Goal: Obtain resource: Obtain resource

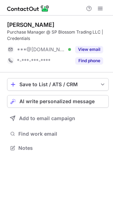
scroll to position [143, 113]
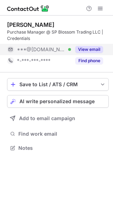
click at [96, 49] on button "View email" at bounding box center [89, 49] width 28 height 7
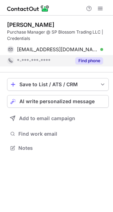
click at [95, 61] on button "Find phone" at bounding box center [89, 60] width 28 height 7
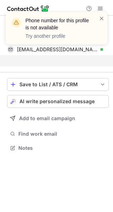
scroll to position [131, 113]
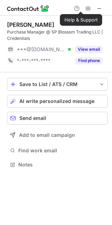
scroll to position [160, 112]
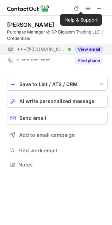
click at [91, 46] on button "View email" at bounding box center [89, 49] width 28 height 7
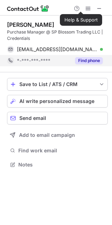
click at [90, 61] on button "Find phone" at bounding box center [89, 60] width 28 height 7
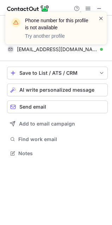
click at [100, 18] on span at bounding box center [102, 18] width 6 height 7
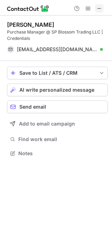
click at [96, 9] on button at bounding box center [99, 8] width 8 height 8
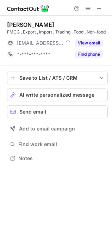
scroll to position [160, 112]
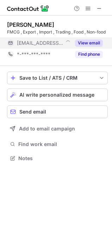
click at [82, 47] on button "View email" at bounding box center [89, 43] width 28 height 7
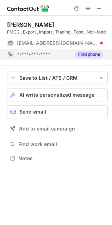
click at [82, 58] on button "Find phone" at bounding box center [89, 54] width 28 height 7
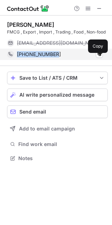
drag, startPoint x: 59, startPoint y: 63, endPoint x: 14, endPoint y: 59, distance: 45.1
click at [14, 59] on div "+375295610367 Copy" at bounding box center [55, 54] width 96 height 11
copy div "+375295610367"
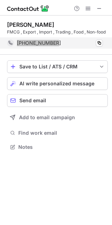
scroll to position [148, 112]
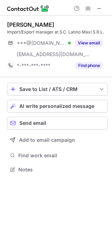
scroll to position [165, 112]
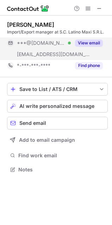
click at [86, 45] on button "View email" at bounding box center [89, 43] width 28 height 7
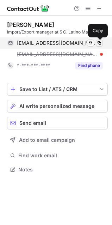
click at [101, 41] on span at bounding box center [100, 43] width 6 height 6
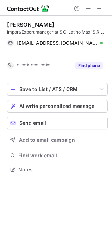
scroll to position [154, 112]
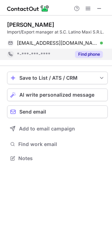
click at [84, 53] on button "Find phone" at bounding box center [89, 54] width 28 height 7
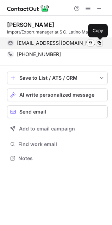
click at [100, 43] on span at bounding box center [100, 43] width 6 height 6
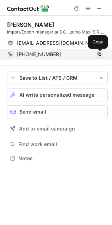
click at [99, 55] on span at bounding box center [100, 55] width 6 height 6
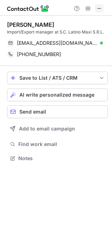
click at [97, 8] on span at bounding box center [100, 9] width 6 height 6
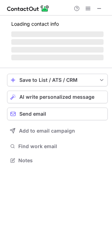
scroll to position [165, 112]
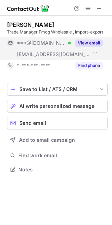
click at [93, 43] on button "View email" at bounding box center [89, 43] width 28 height 7
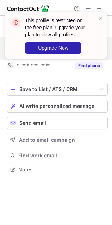
click at [100, 6] on div "This profile is restricted on the free plan. Upgrade your plan to view all prof…" at bounding box center [56, 38] width 113 height 66
click at [102, 21] on span at bounding box center [102, 18] width 6 height 7
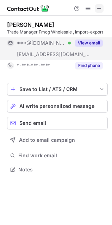
click at [98, 7] on span at bounding box center [100, 9] width 6 height 6
drag, startPoint x: 101, startPoint y: 35, endPoint x: 86, endPoint y: 42, distance: 17.1
click at [86, 42] on button "View email" at bounding box center [89, 43] width 28 height 7
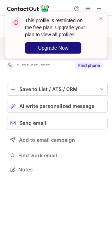
click at [54, 47] on span "Upgrade Now" at bounding box center [53, 48] width 30 height 6
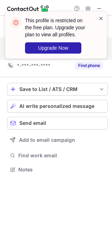
click at [101, 16] on span at bounding box center [102, 18] width 6 height 7
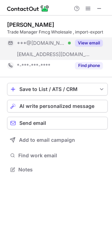
click at [89, 45] on button "View email" at bounding box center [89, 43] width 28 height 7
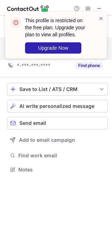
click at [102, 10] on div "This profile is restricted on the free plan. Upgrade your plan to view all prof…" at bounding box center [56, 38] width 113 height 66
click at [99, 18] on span at bounding box center [102, 18] width 6 height 7
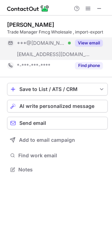
click at [99, 7] on span at bounding box center [100, 9] width 6 height 6
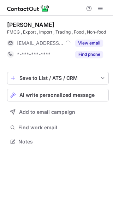
scroll to position [3, 4]
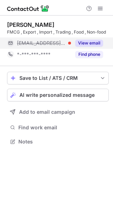
click at [100, 45] on button "View email" at bounding box center [89, 43] width 28 height 7
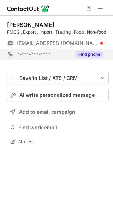
click at [88, 52] on button "Find phone" at bounding box center [89, 54] width 28 height 7
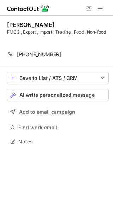
scroll to position [125, 113]
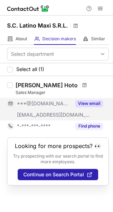
click at [92, 101] on button "View email" at bounding box center [89, 103] width 28 height 7
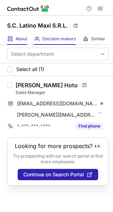
click at [17, 35] on div "About About Company" at bounding box center [17, 39] width 20 height 12
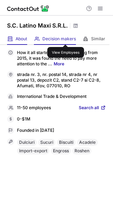
click at [66, 38] on span "Decision makers" at bounding box center [59, 39] width 34 height 6
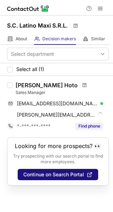
click at [70, 172] on span "Continue on Search Portal" at bounding box center [53, 175] width 61 height 6
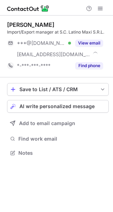
scroll to position [148, 113]
click at [91, 71] on div "[PERSON_NAME] Import/Export manager at S.C. Latino Maxi S.R.L. ***@[DOMAIN_NAME…" at bounding box center [58, 47] width 102 height 62
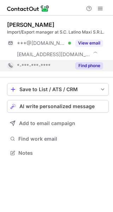
click at [89, 68] on button "Find phone" at bounding box center [89, 65] width 28 height 7
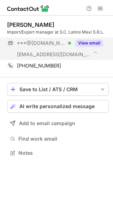
click at [87, 41] on button "View email" at bounding box center [89, 43] width 28 height 7
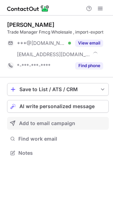
scroll to position [148, 113]
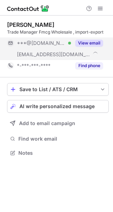
click at [82, 44] on button "View email" at bounding box center [89, 43] width 28 height 7
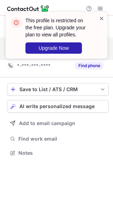
click at [102, 17] on span at bounding box center [102, 18] width 6 height 7
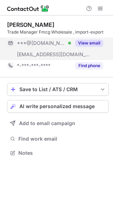
click at [87, 41] on button "View email" at bounding box center [89, 43] width 28 height 7
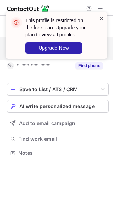
click at [101, 16] on span at bounding box center [102, 18] width 6 height 7
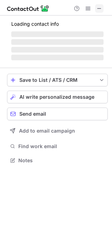
scroll to position [165, 112]
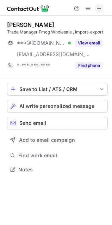
click at [100, 8] on span at bounding box center [100, 9] width 6 height 6
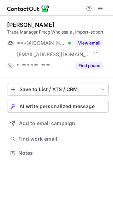
scroll to position [148, 113]
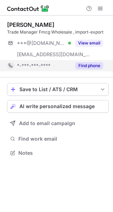
click at [98, 69] on div "Find phone" at bounding box center [87, 65] width 32 height 11
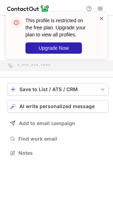
click at [100, 15] on span at bounding box center [102, 18] width 6 height 7
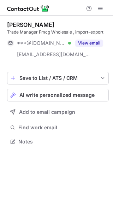
scroll to position [136, 113]
click at [89, 40] on button "View email" at bounding box center [89, 43] width 28 height 7
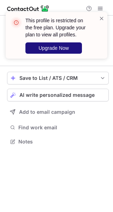
click at [64, 45] on span "Upgrade Now" at bounding box center [54, 48] width 30 height 6
